Goal: Information Seeking & Learning: Find specific fact

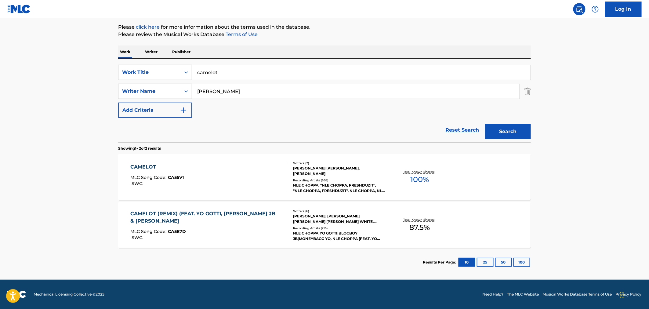
click at [194, 184] on div "CAMELOT MLC Song Code : CA55V1 ISWC :" at bounding box center [209, 176] width 157 height 27
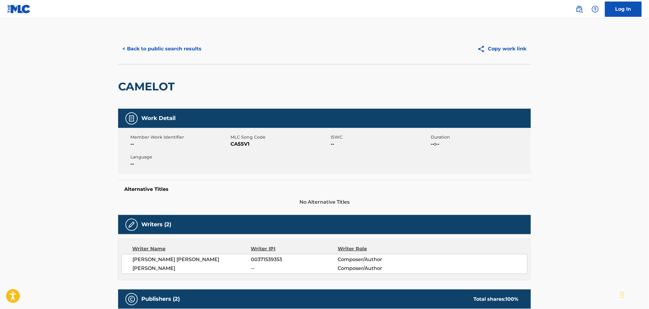
click at [135, 37] on div "< Back to public search results Copy work link" at bounding box center [324, 49] width 413 height 31
click at [148, 47] on button "< Back to public search results" at bounding box center [162, 48] width 88 height 15
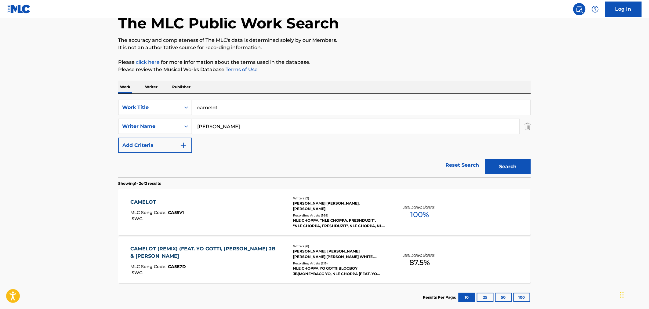
drag, startPoint x: 233, startPoint y: 103, endPoint x: 148, endPoint y: 90, distance: 85.7
click at [149, 90] on div "Work Writer Publisher SearchWithCriteria8a5f9911-b232-47c3-9a0f-6b78e00c827e Wo…" at bounding box center [324, 196] width 413 height 231
type input "highest in the room"
type input "[PERSON_NAME]"
click at [485, 159] on button "Search" at bounding box center [508, 166] width 46 height 15
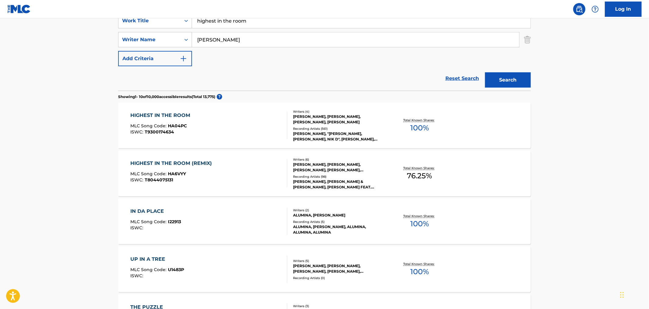
scroll to position [136, 0]
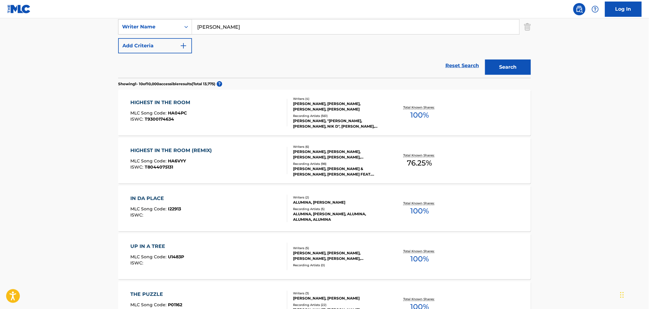
click at [188, 113] on div "MLC Song Code : HA04PC" at bounding box center [162, 114] width 63 height 6
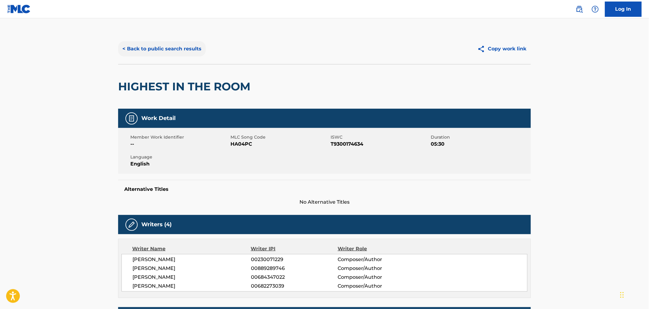
click at [144, 49] on button "< Back to public search results" at bounding box center [162, 48] width 88 height 15
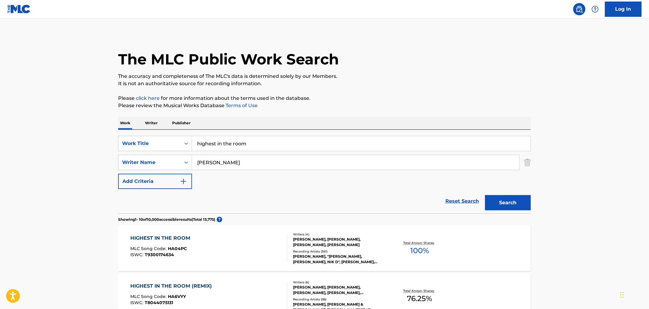
drag, startPoint x: 258, startPoint y: 142, endPoint x: 103, endPoint y: 115, distance: 158.1
type input "i ain't worried"
type input "[PERSON_NAME]"
click at [485, 195] on button "Search" at bounding box center [508, 202] width 46 height 15
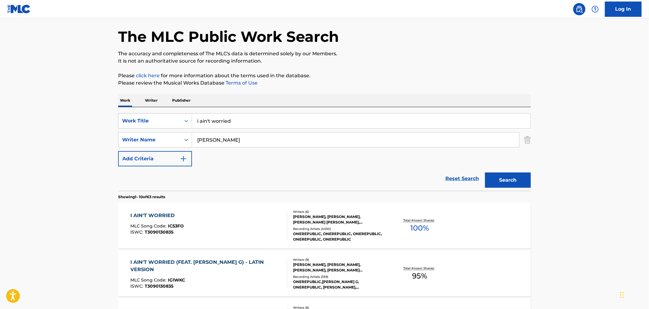
scroll to position [34, 0]
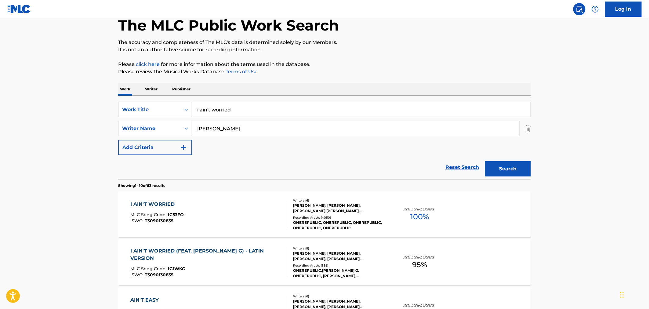
click at [206, 210] on div "I AIN'T WORRIED MLC Song Code : IC53FO ISWC : T3090130835" at bounding box center [209, 214] width 157 height 27
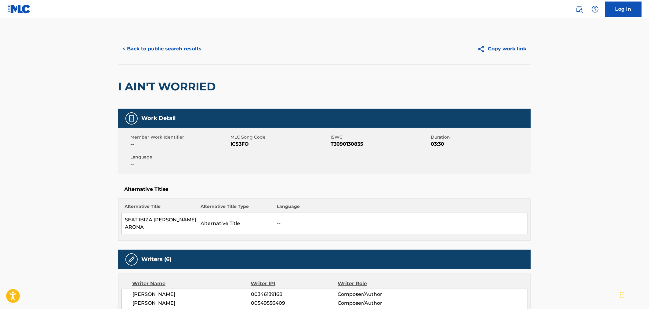
click at [243, 144] on span "IC53FO" at bounding box center [280, 143] width 99 height 7
copy span "IC53FO"
click at [157, 43] on button "< Back to public search results" at bounding box center [162, 48] width 88 height 15
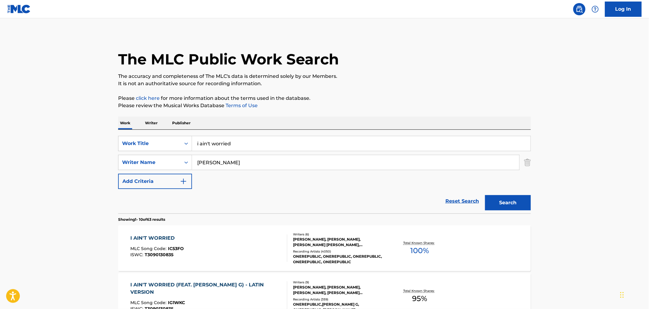
scroll to position [34, 0]
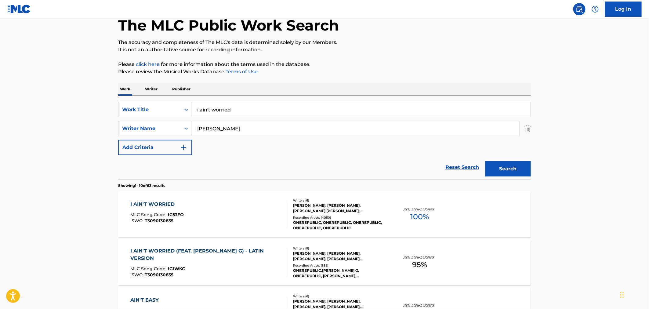
drag, startPoint x: 231, startPoint y: 108, endPoint x: 51, endPoint y: 80, distance: 182.3
type input "camelot"
type input "[PERSON_NAME]"
click at [485, 161] on button "Search" at bounding box center [508, 168] width 46 height 15
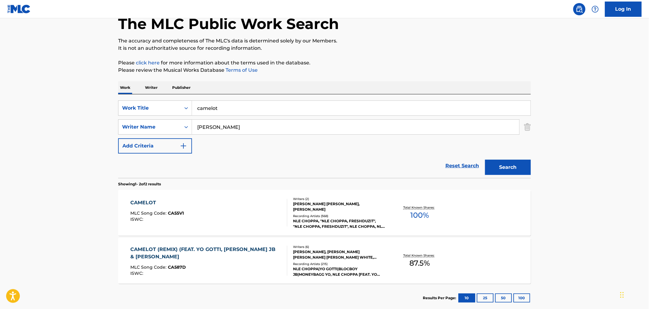
scroll to position [71, 0]
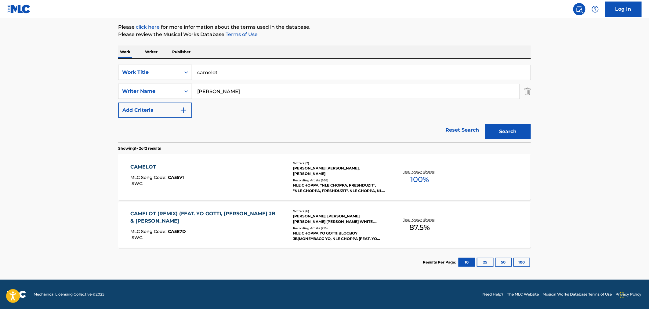
click at [203, 179] on div "CAMELOT MLC Song Code : CA55V1 ISWC :" at bounding box center [209, 176] width 157 height 27
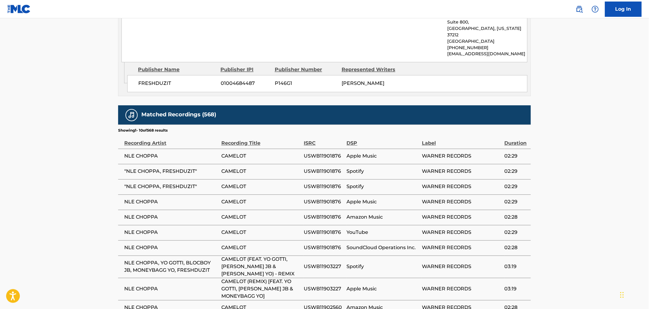
scroll to position [477, 0]
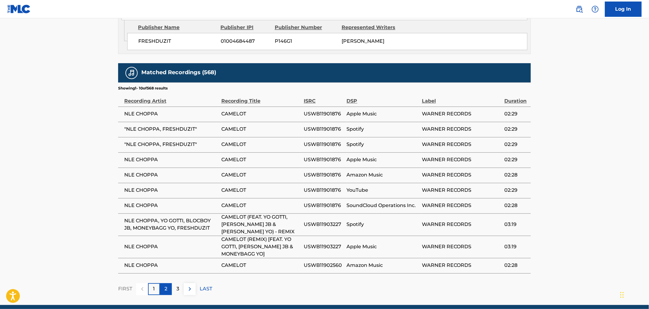
click at [164, 283] on div "2" at bounding box center [166, 289] width 12 height 12
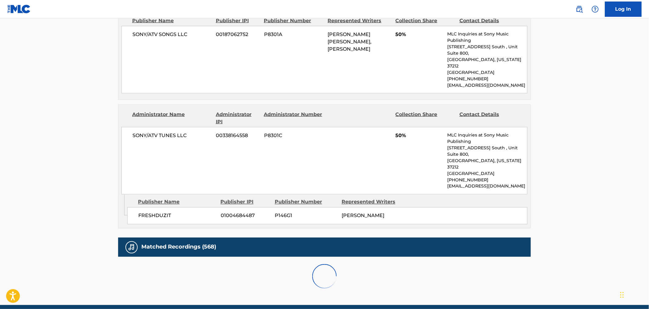
scroll to position [463, 0]
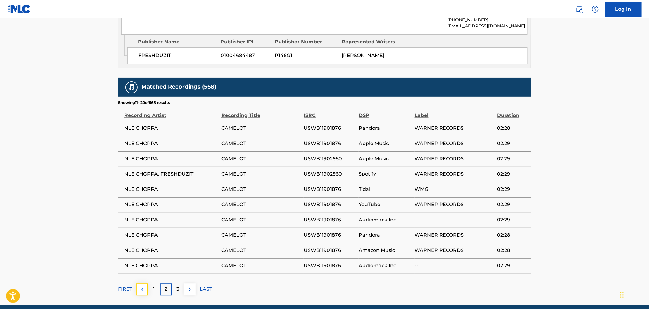
click at [142, 286] on img at bounding box center [142, 289] width 7 height 7
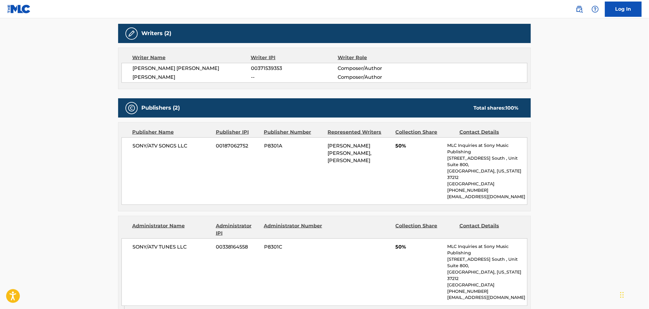
scroll to position [0, 0]
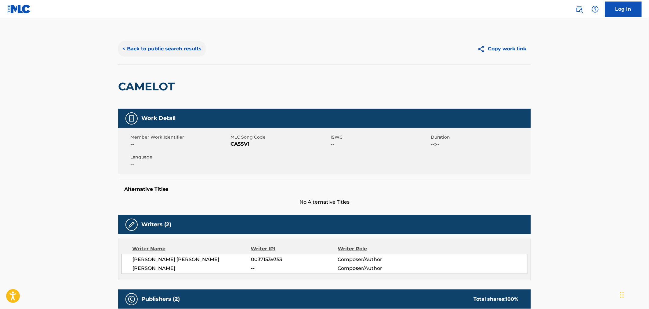
click at [142, 54] on button "< Back to public search results" at bounding box center [162, 48] width 88 height 15
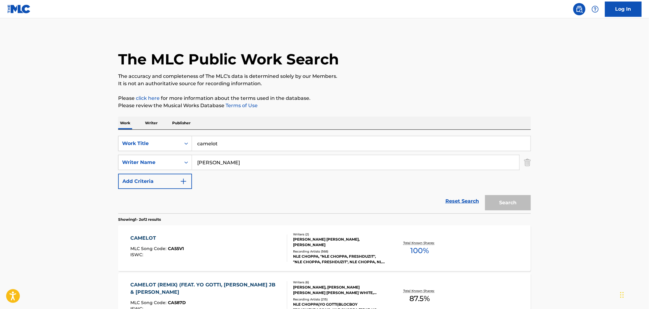
scroll to position [36, 0]
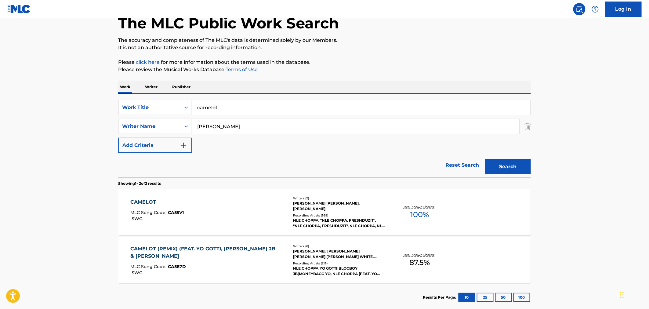
click at [172, 110] on div "Work Title" at bounding box center [149, 107] width 55 height 7
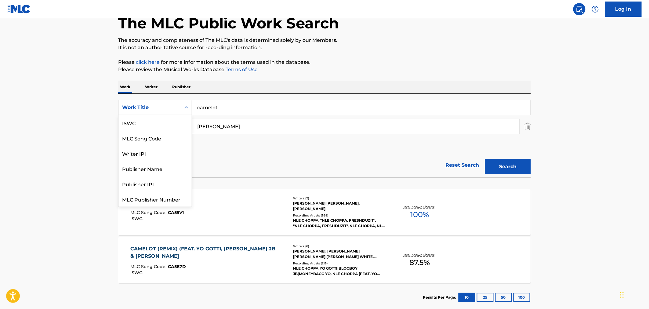
scroll to position [15, 0]
click at [172, 121] on div "MLC Song Code" at bounding box center [155, 122] width 73 height 15
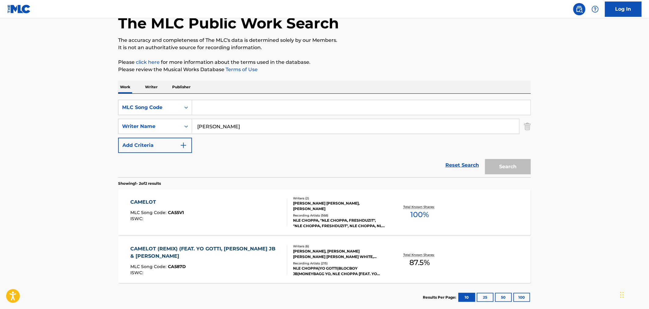
click at [227, 110] on input "Search Form" at bounding box center [361, 107] width 339 height 15
paste input "IC53FO"
type input "IC53FO"
drag, startPoint x: 199, startPoint y: 122, endPoint x: 177, endPoint y: 121, distance: 23.0
click at [181, 122] on div "SearchWithCriteria047fe5b4-b91d-4c13-96bf-2fdfaada6171 Writer Name [PERSON_NAME]" at bounding box center [324, 126] width 413 height 15
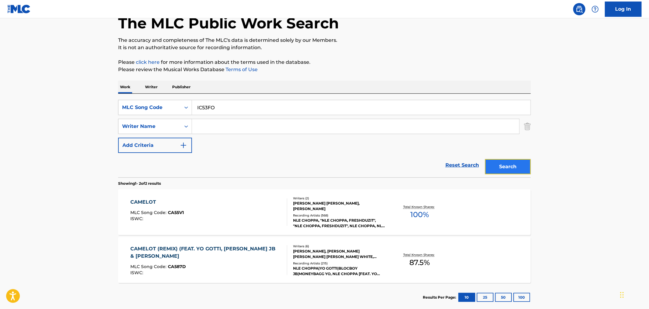
click at [510, 172] on button "Search" at bounding box center [508, 166] width 46 height 15
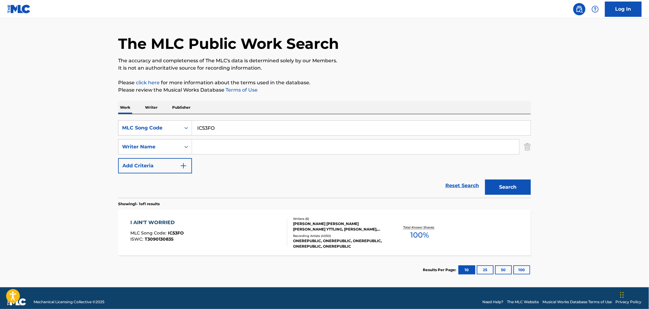
scroll to position [23, 0]
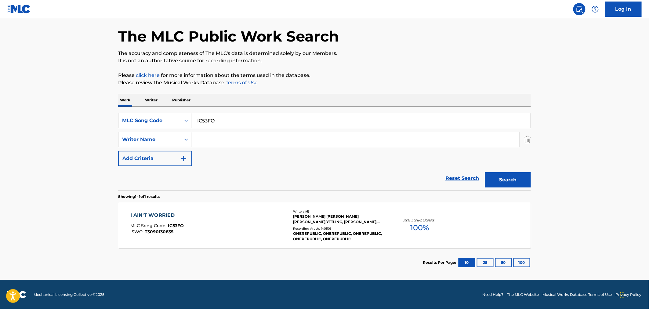
click at [224, 209] on div "I AIN'T WORRIED MLC Song Code : IC53FO ISWC : T3090130835 Writers ( 6 ) [PERSON…" at bounding box center [324, 225] width 413 height 46
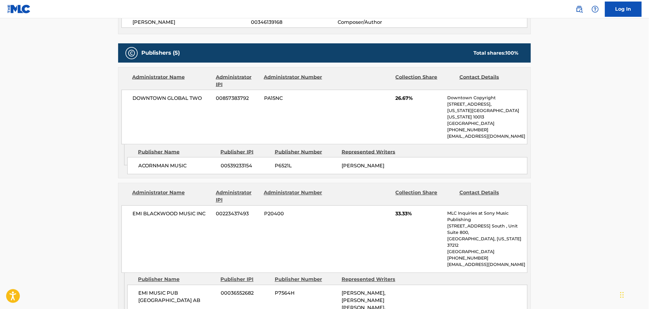
scroll to position [280, 0]
